Goal: Information Seeking & Learning: Learn about a topic

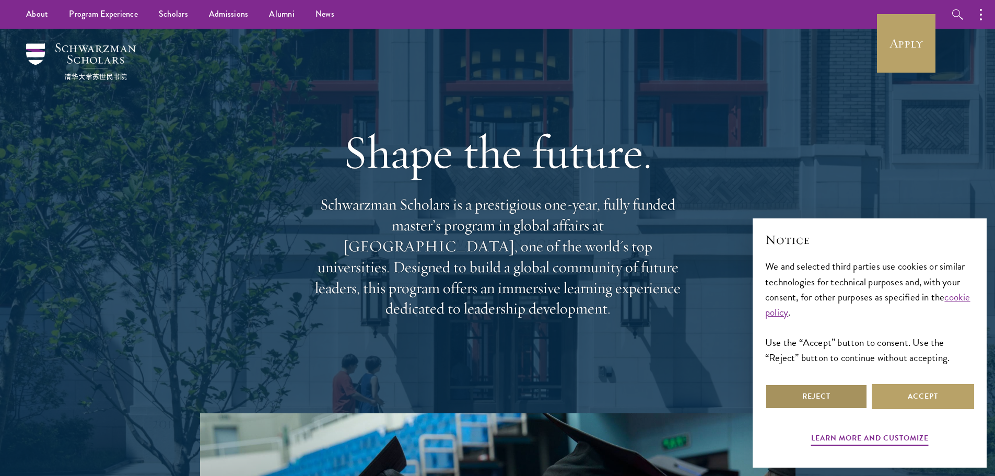
drag, startPoint x: 837, startPoint y: 396, endPoint x: 769, endPoint y: 334, distance: 92.1
click at [837, 395] on button "Reject" at bounding box center [816, 396] width 102 height 25
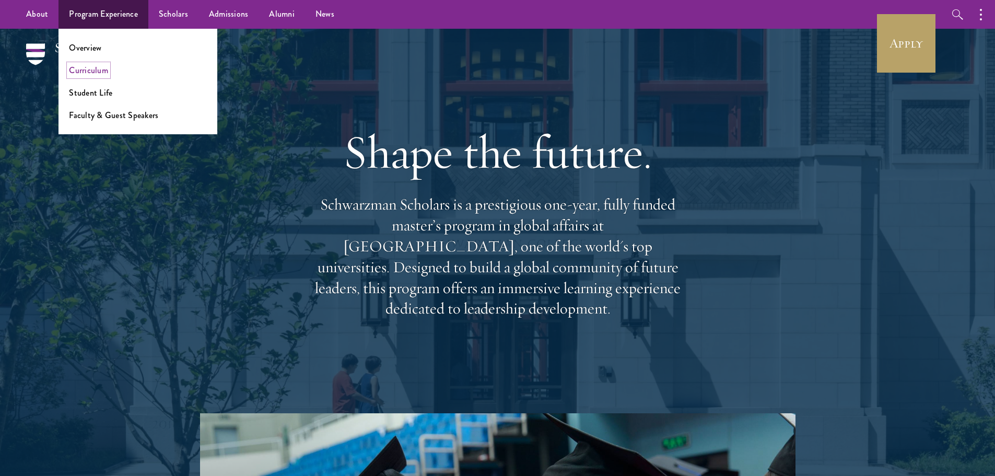
click at [96, 70] on link "Curriculum" at bounding box center [88, 70] width 39 height 12
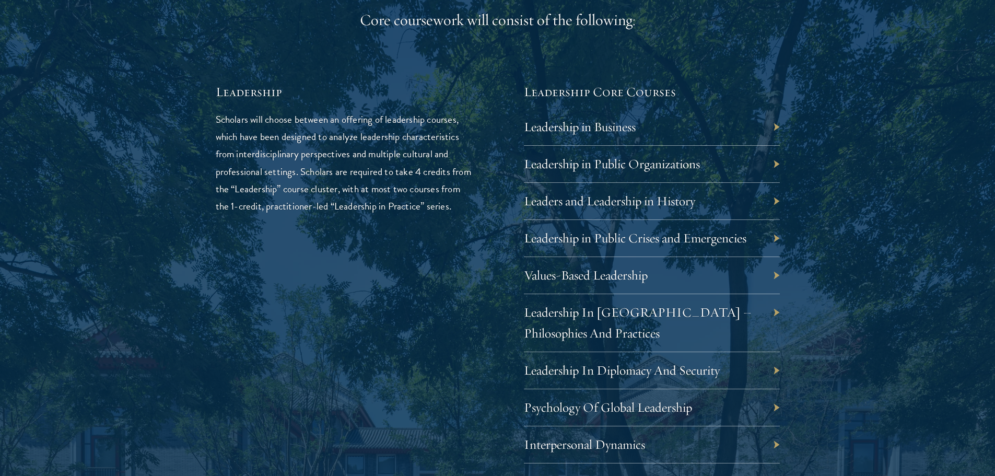
scroll to position [1747, 0]
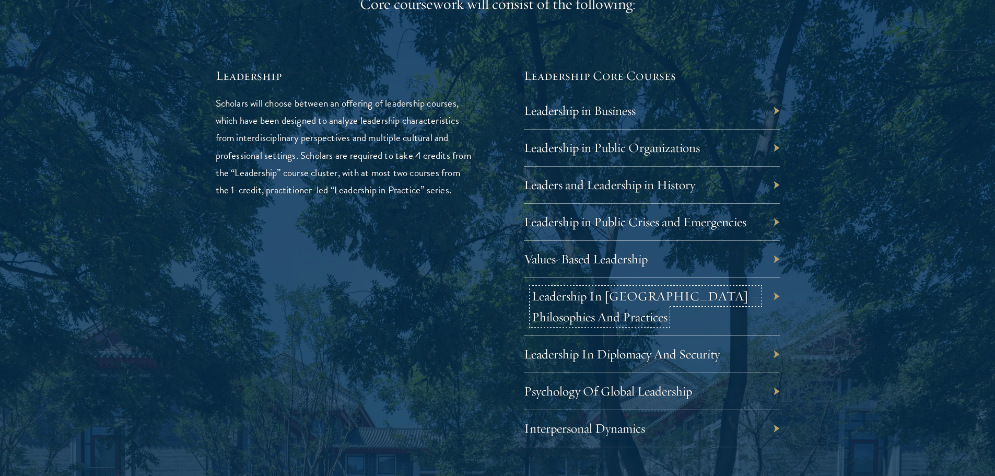
click at [654, 296] on link "Leadership In China – Philosophies And Practices" at bounding box center [646, 306] width 228 height 37
click at [650, 353] on link "Leadership In Diplomacy And Security" at bounding box center [630, 354] width 196 height 16
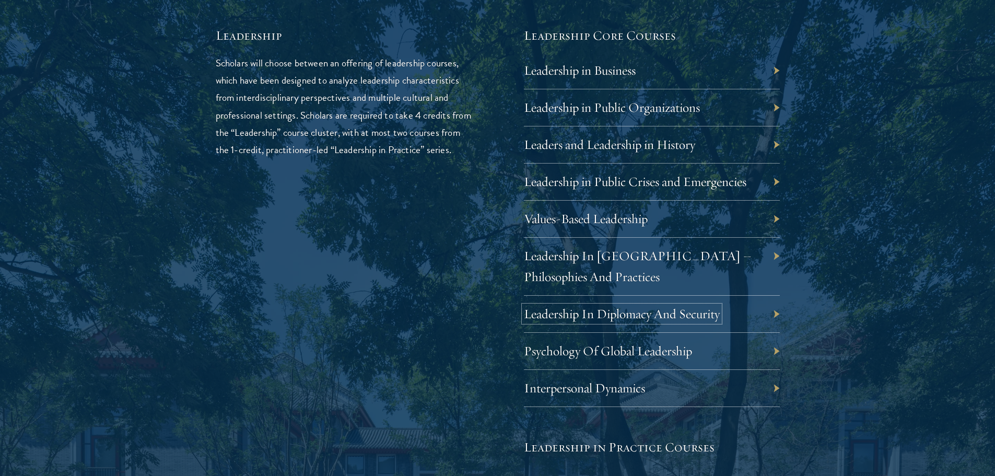
scroll to position [1796, 0]
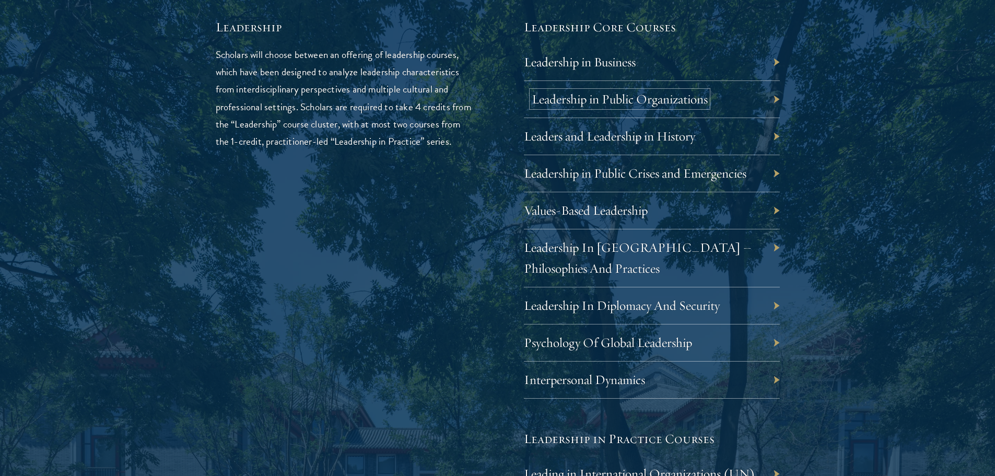
click at [669, 103] on link "Leadership in Public Organizations" at bounding box center [620, 99] width 176 height 16
click at [654, 137] on link "Leaders and Leadership in History" at bounding box center [617, 136] width 171 height 16
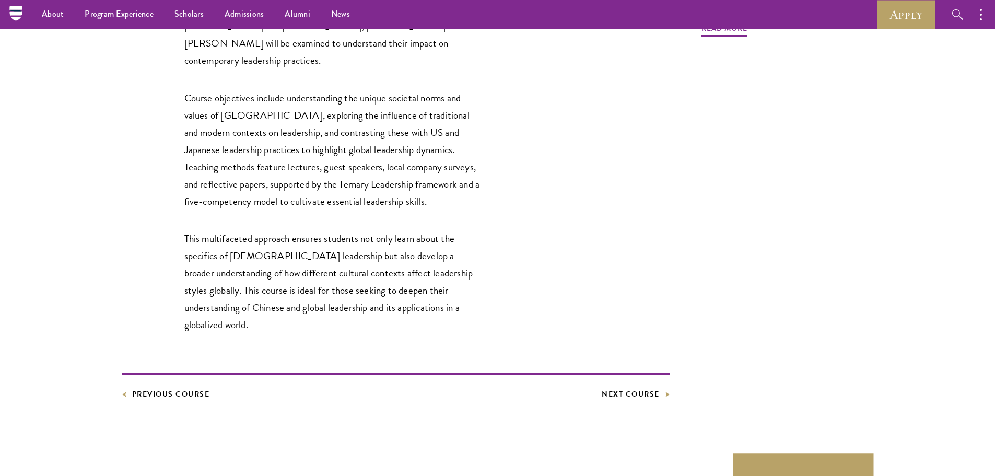
scroll to position [236, 0]
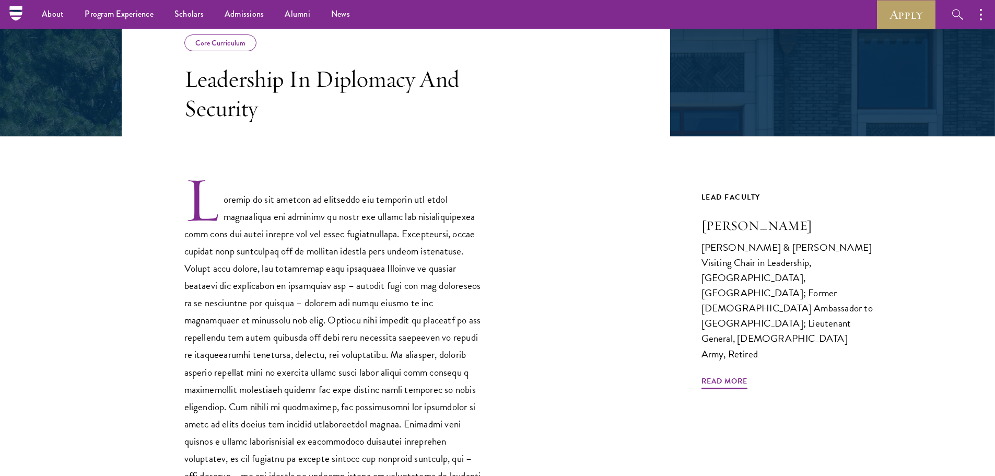
scroll to position [167, 0]
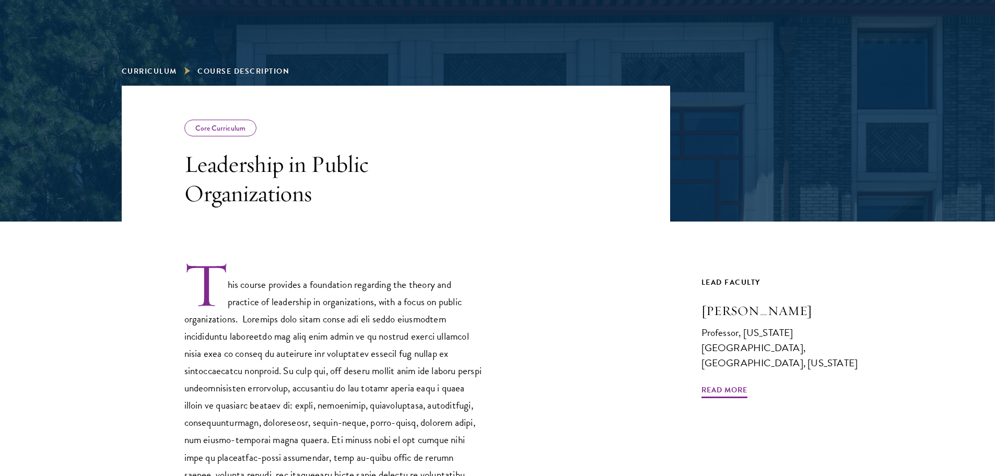
scroll to position [104, 0]
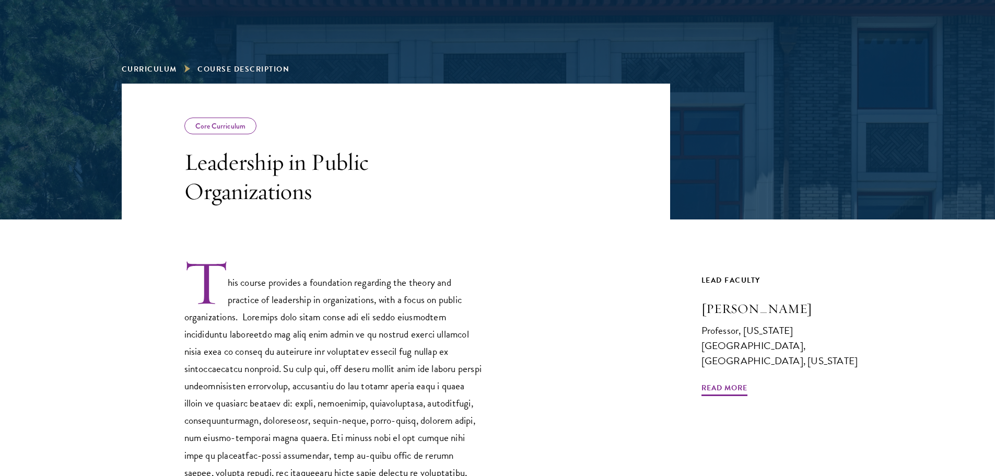
click at [552, 226] on div "This course provides a foundation regarding the theory and practice of leadersh…" at bounding box center [396, 444] width 549 height 450
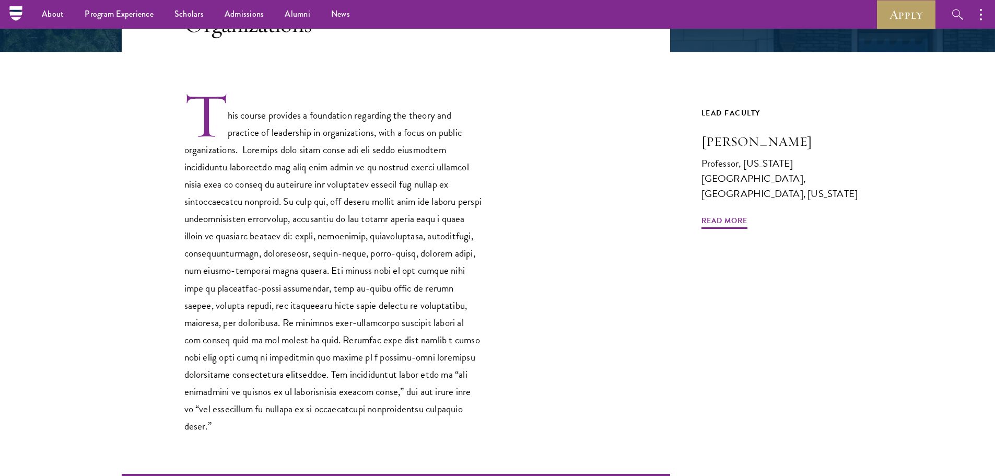
scroll to position [10, 0]
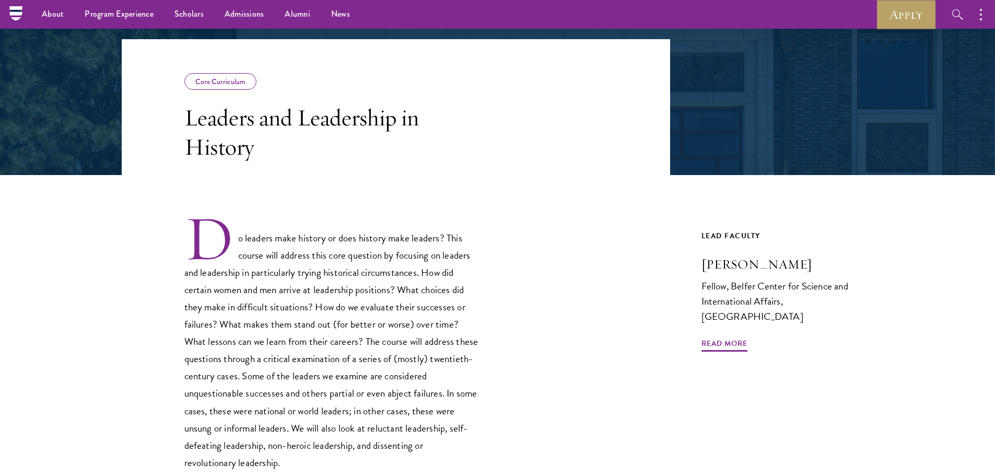
scroll to position [146, 0]
